Goal: Navigation & Orientation: Find specific page/section

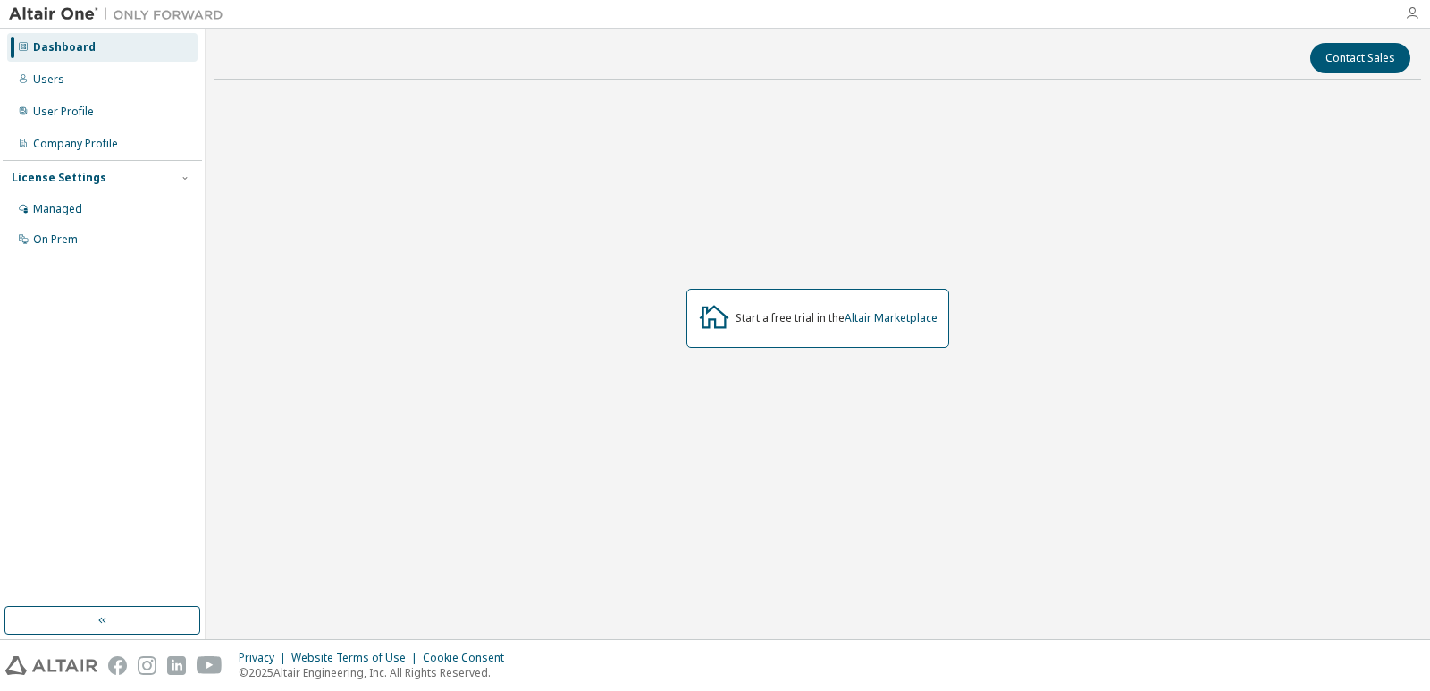
click at [1416, 14] on icon "button" at bounding box center [1412, 13] width 14 height 14
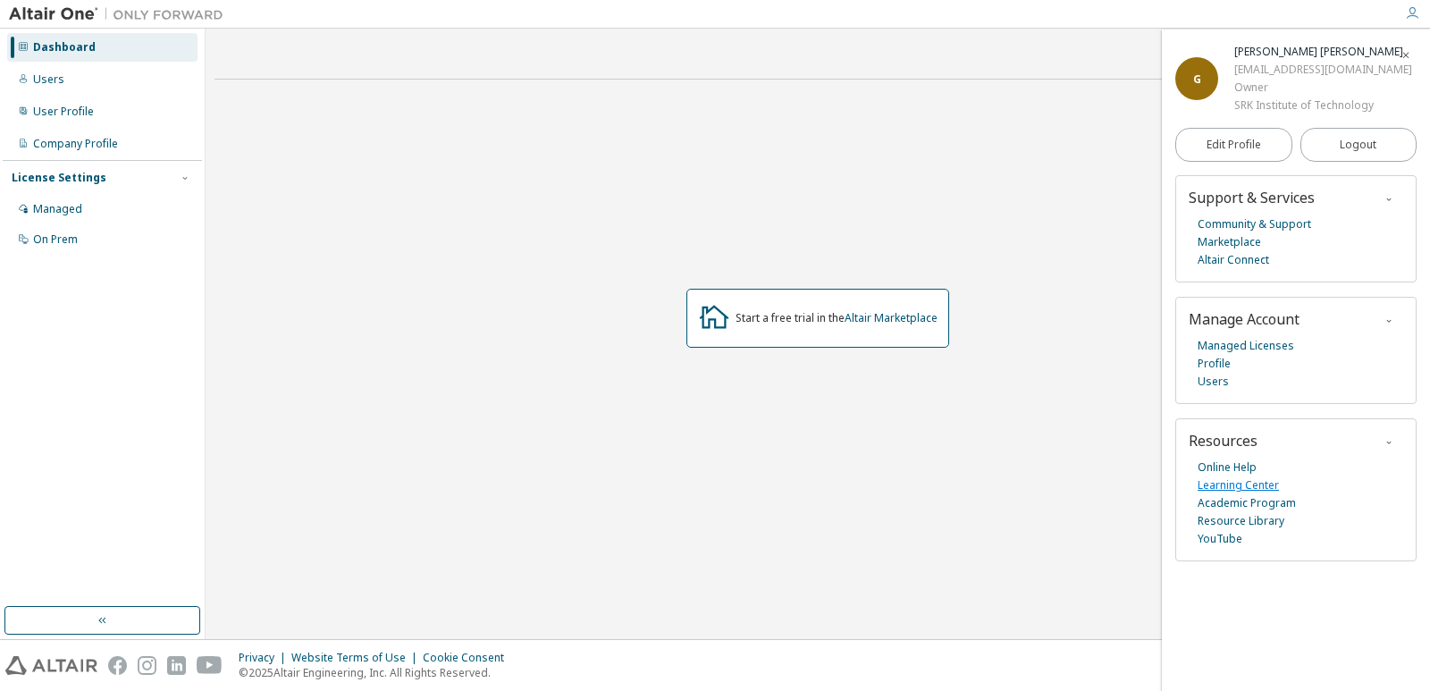
click at [1256, 483] on link "Learning Center" at bounding box center [1238, 485] width 81 height 18
click at [42, 79] on div "Users" at bounding box center [48, 79] width 31 height 14
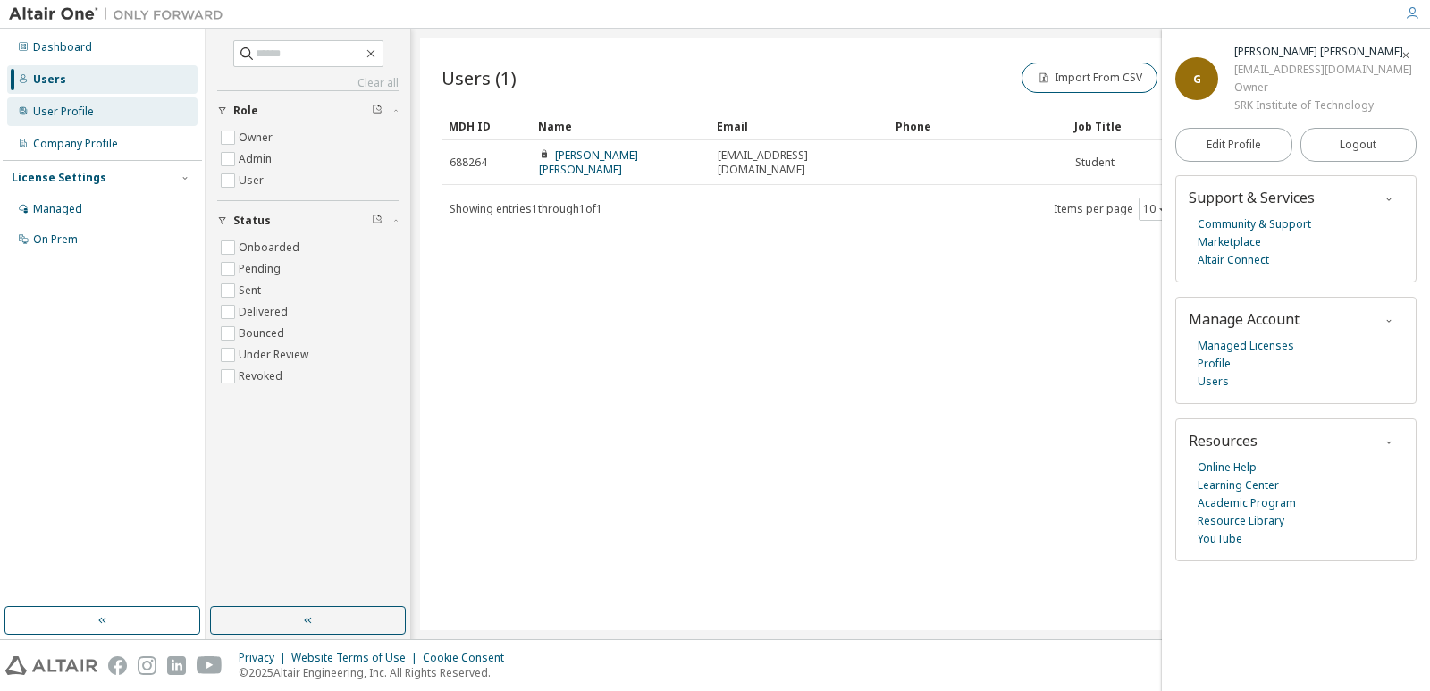
click at [109, 111] on div "User Profile" at bounding box center [102, 111] width 190 height 29
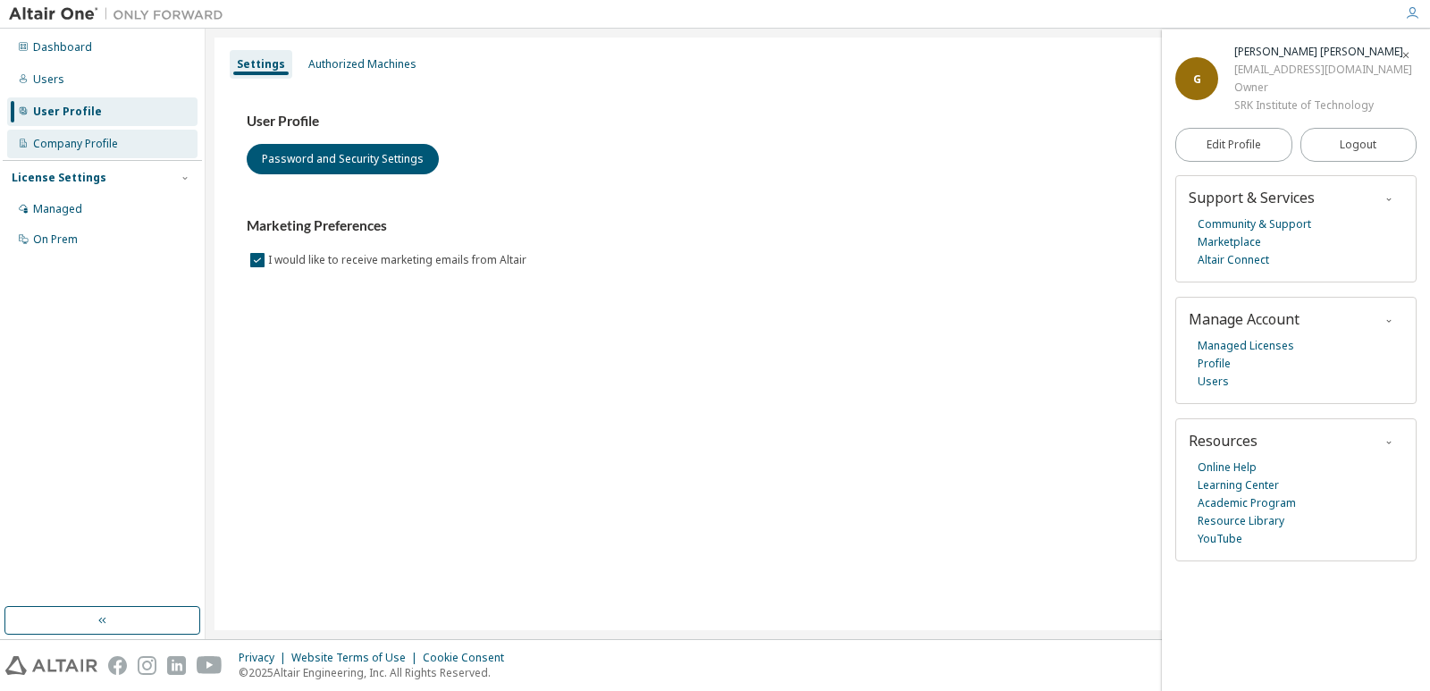
click at [88, 138] on div "Company Profile" at bounding box center [75, 144] width 85 height 14
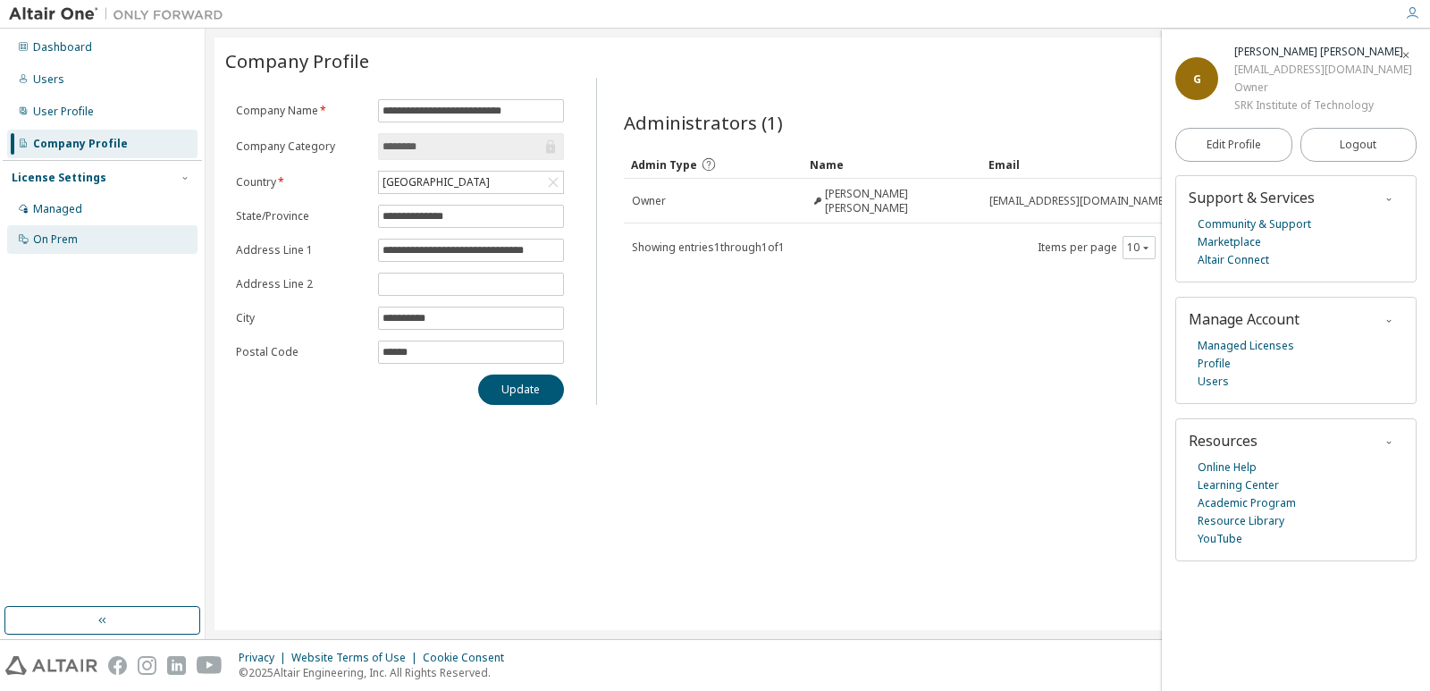
click at [38, 235] on div "On Prem" at bounding box center [55, 239] width 45 height 14
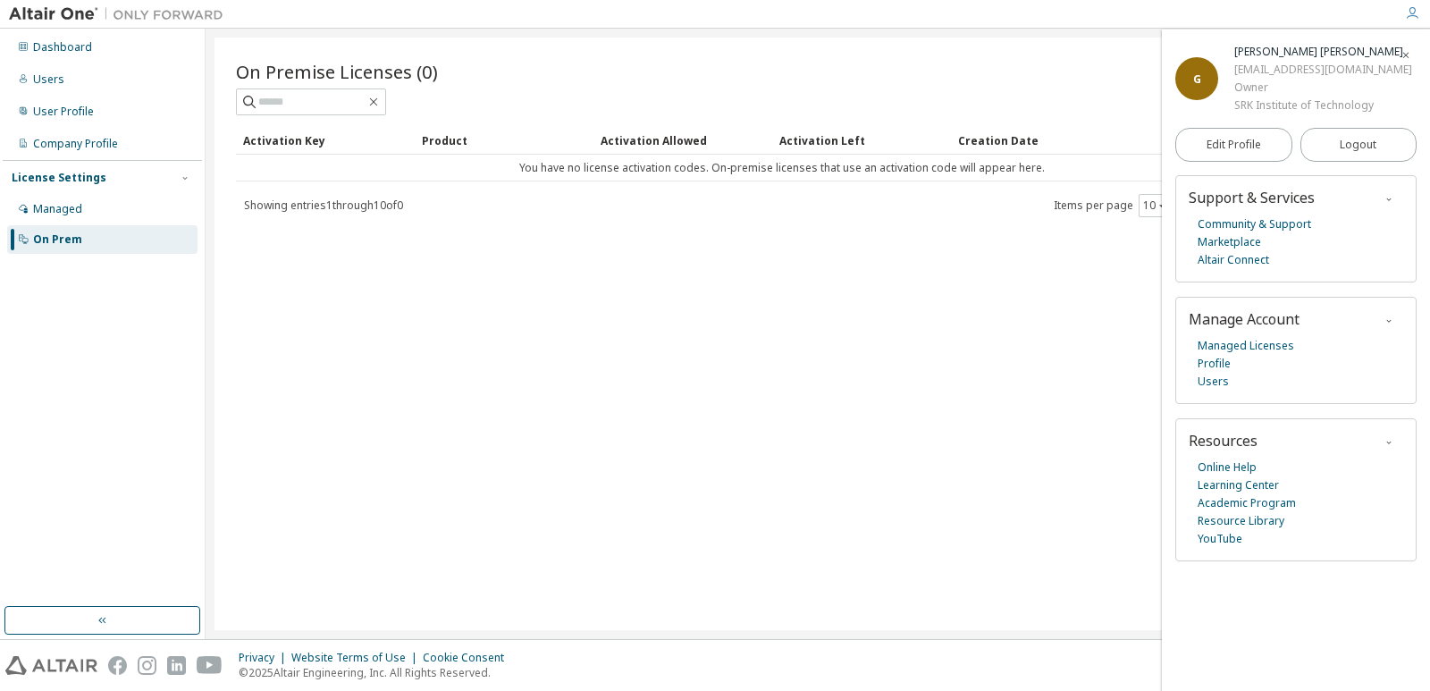
click at [1410, 52] on icon "button" at bounding box center [1406, 55] width 11 height 11
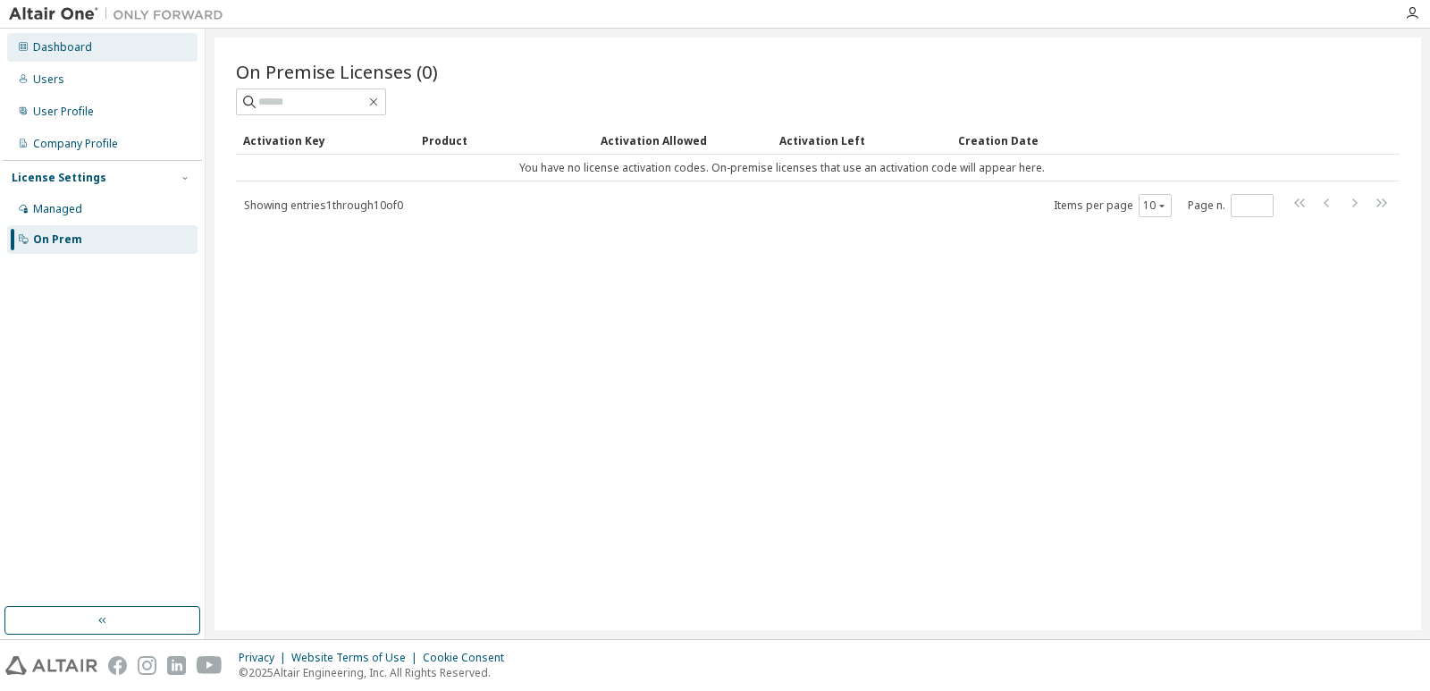
click at [134, 56] on div "Dashboard" at bounding box center [102, 47] width 190 height 29
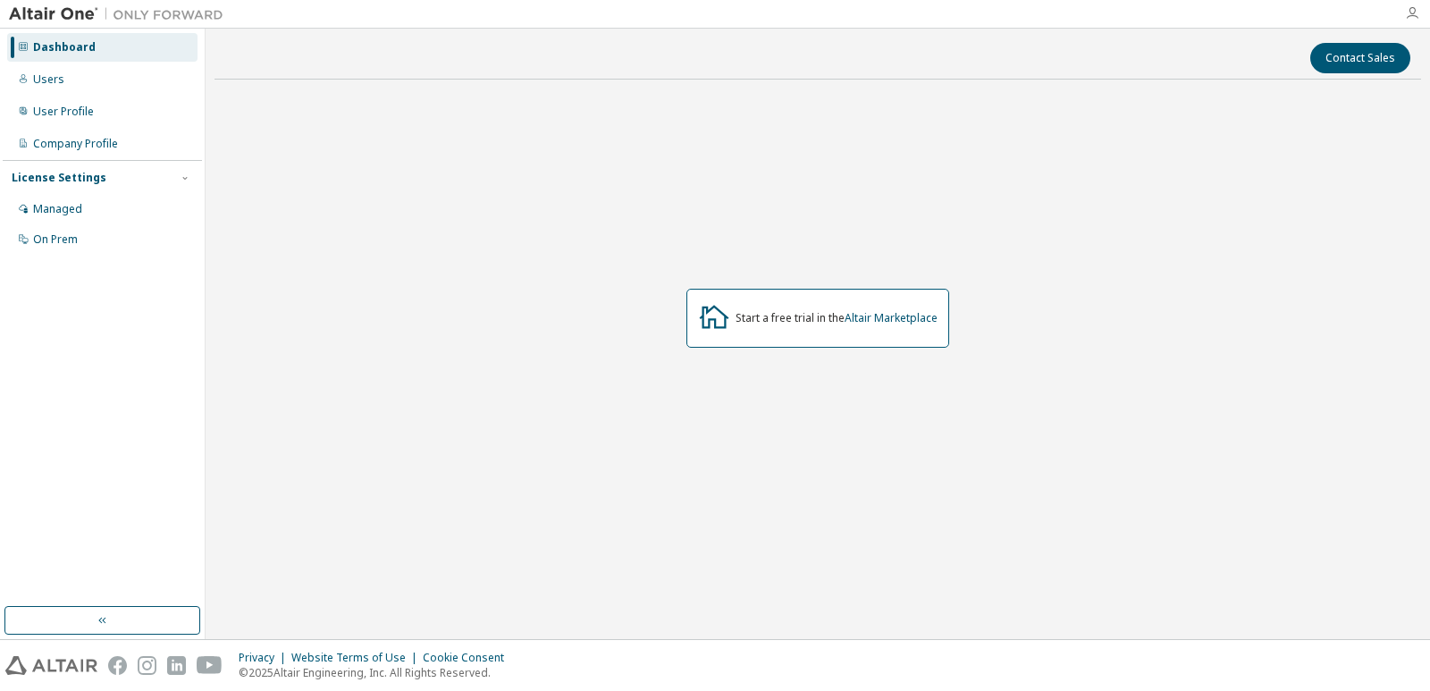
click at [1416, 16] on icon "button" at bounding box center [1412, 13] width 14 height 14
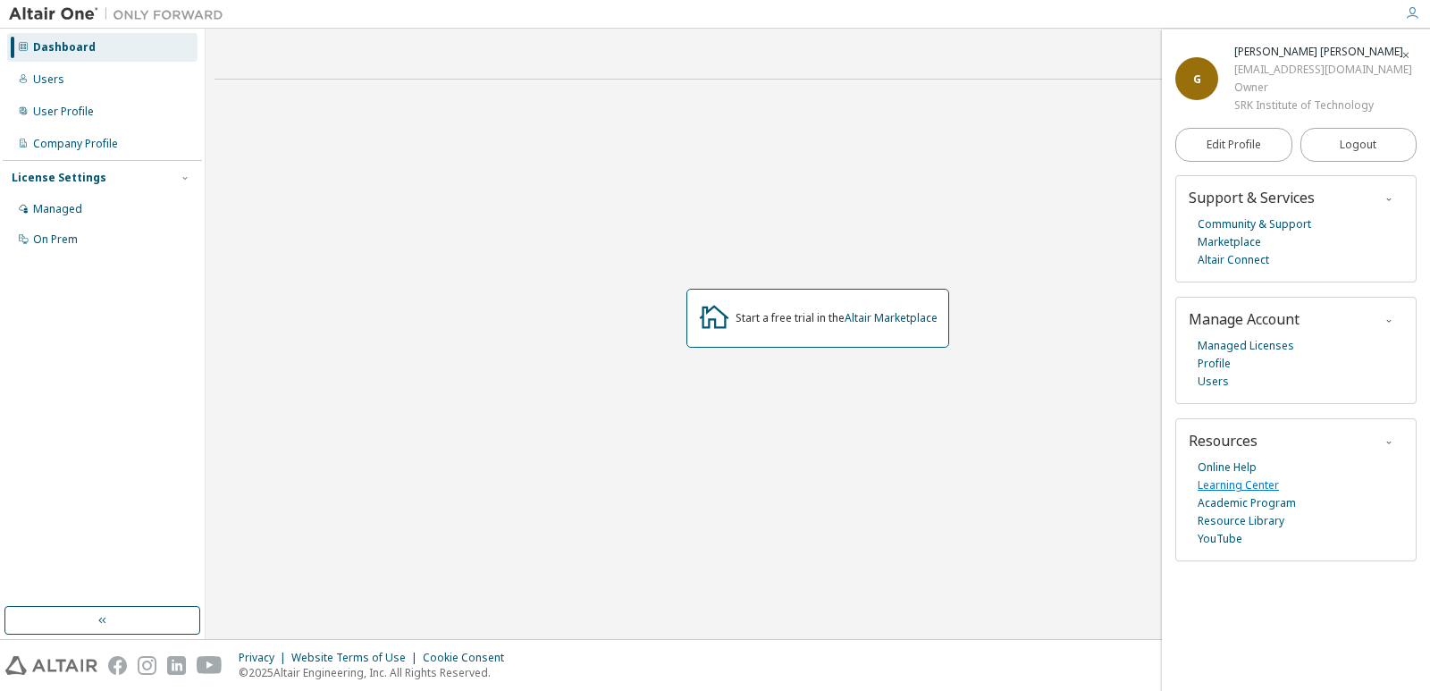
click at [1203, 488] on link "Learning Center" at bounding box center [1238, 485] width 81 height 18
